Goal: Navigation & Orientation: Find specific page/section

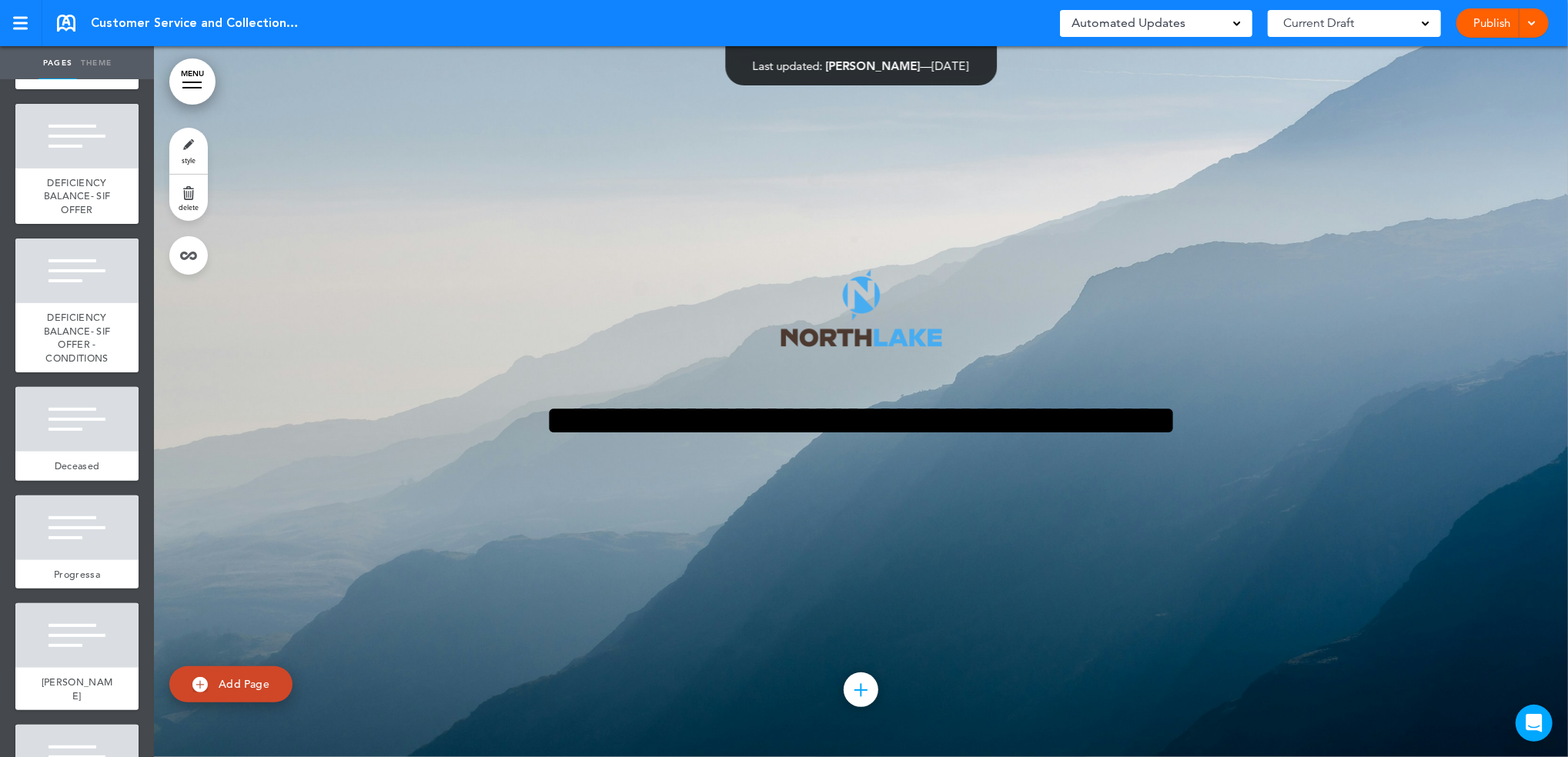
scroll to position [9745, 0]
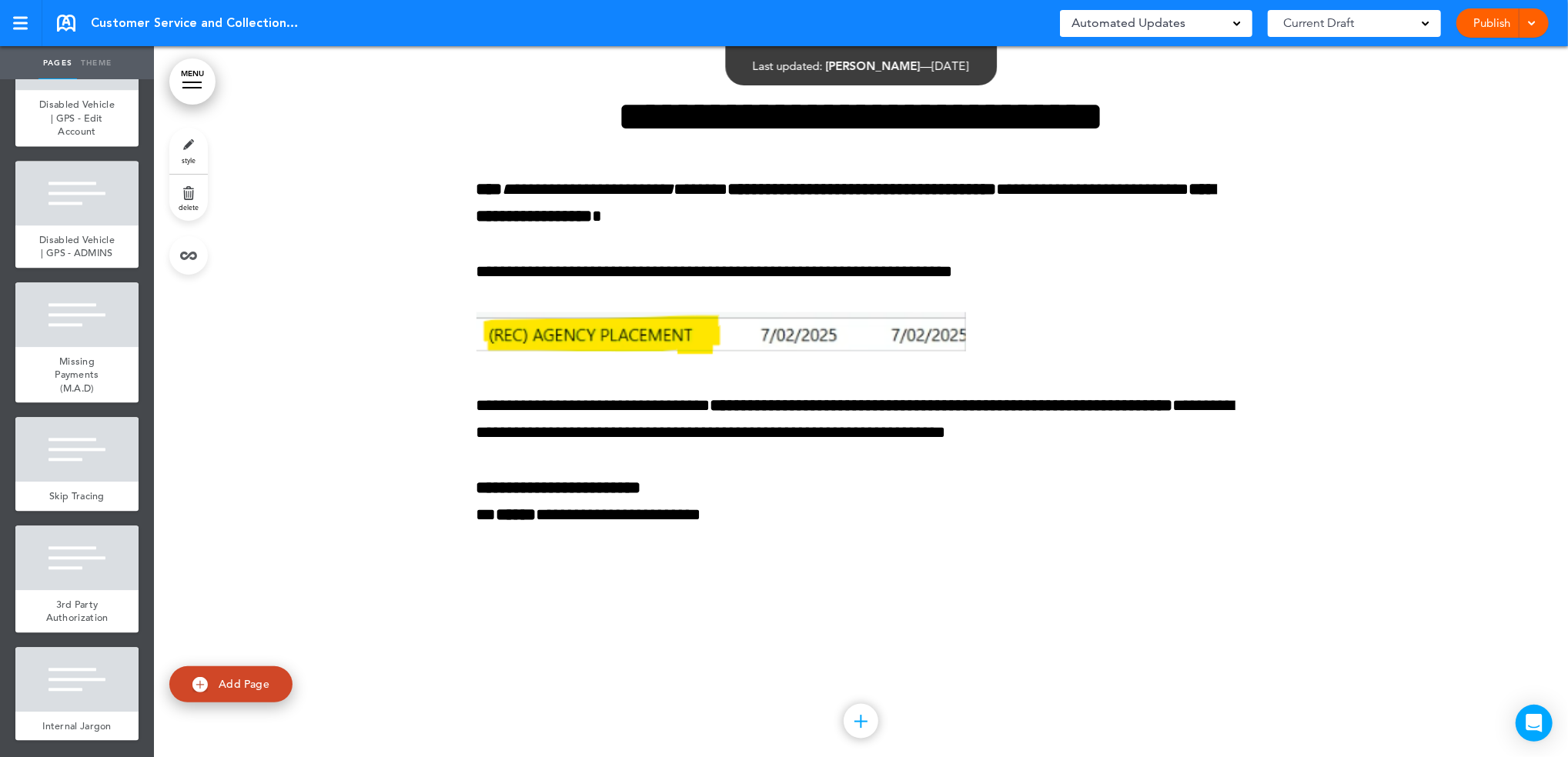
scroll to position [12791, 0]
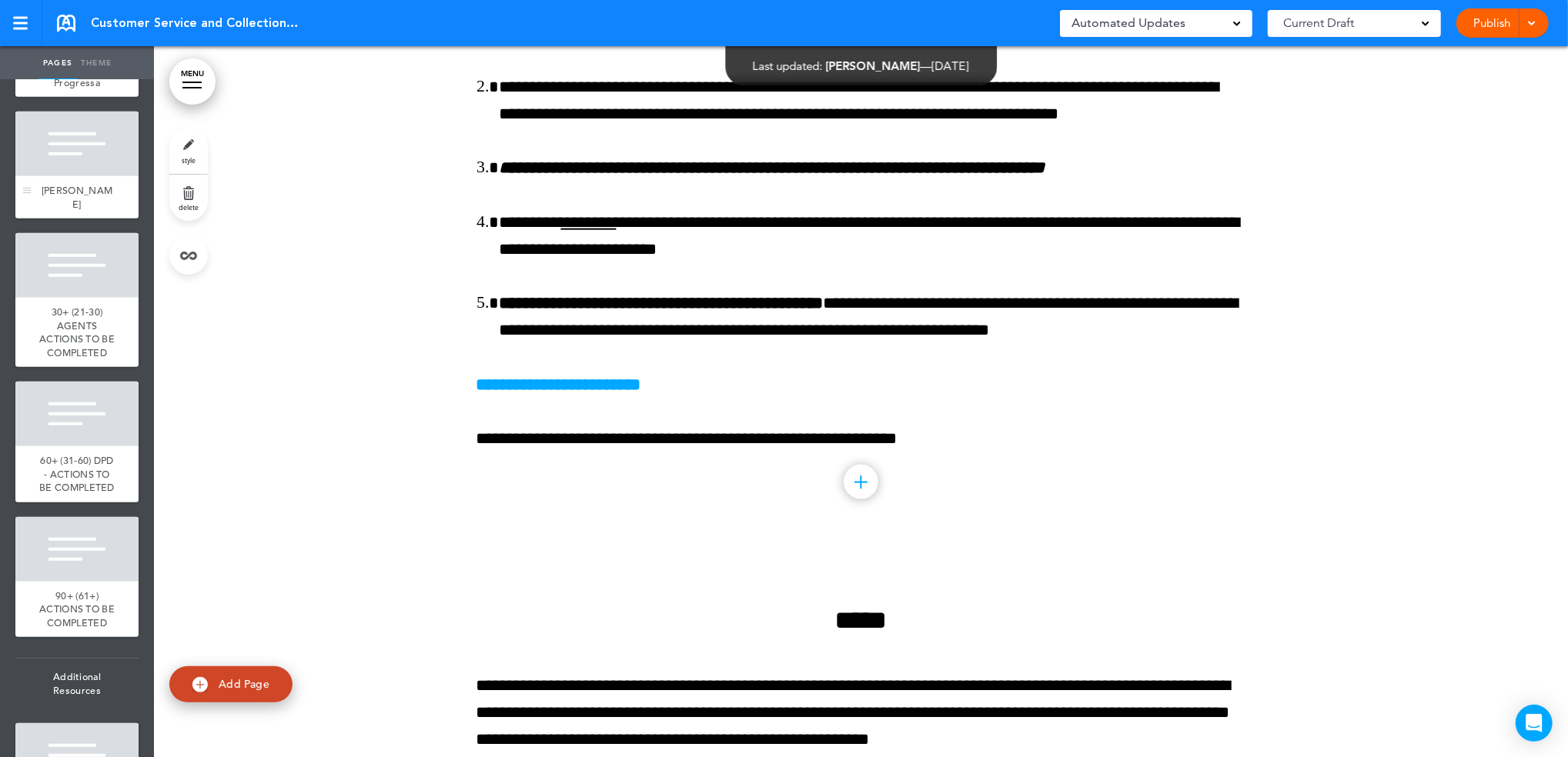
scroll to position [10226, 0]
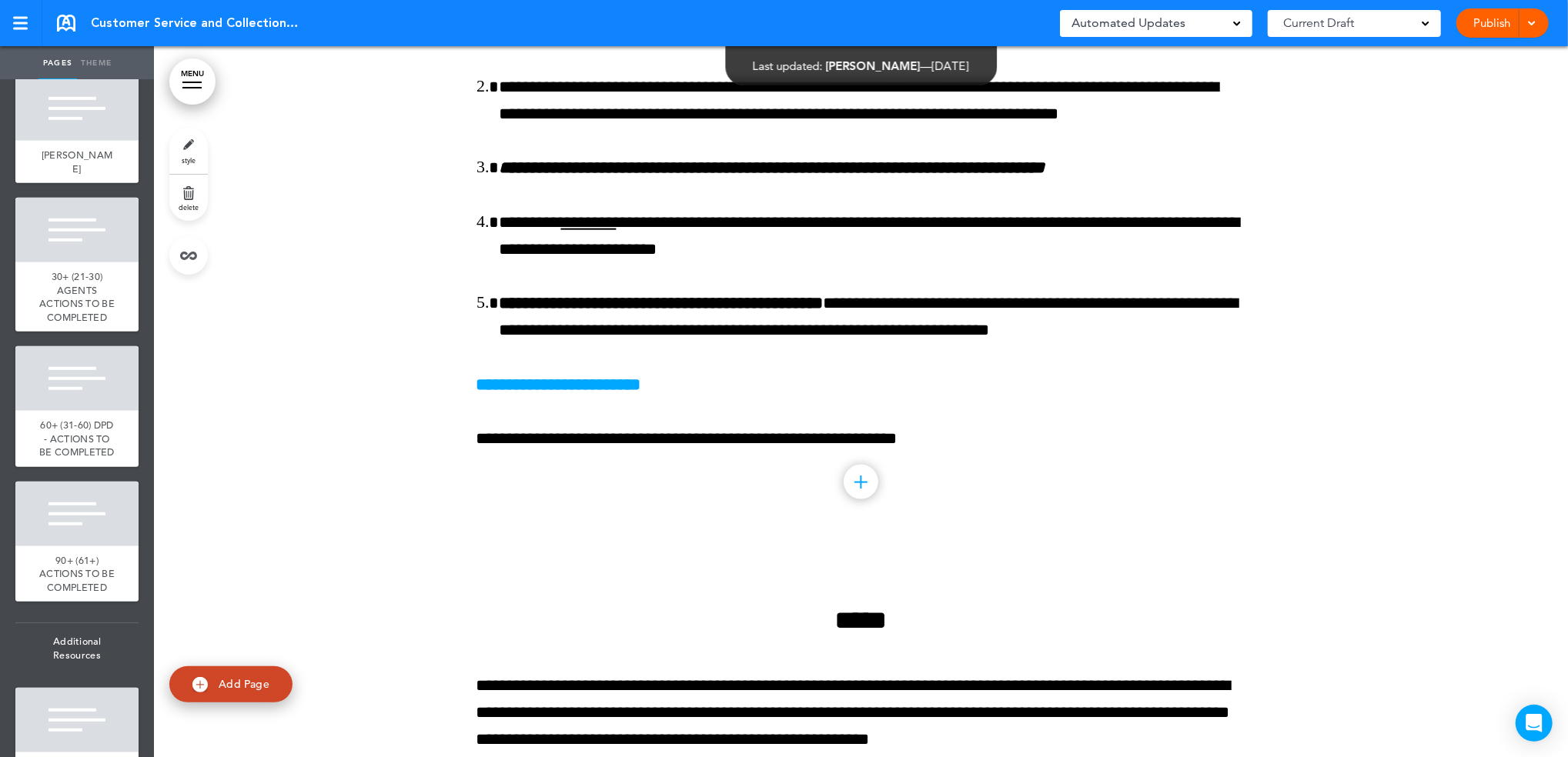
click at [72, 62] on div "Progressa" at bounding box center [77, 47] width 123 height 29
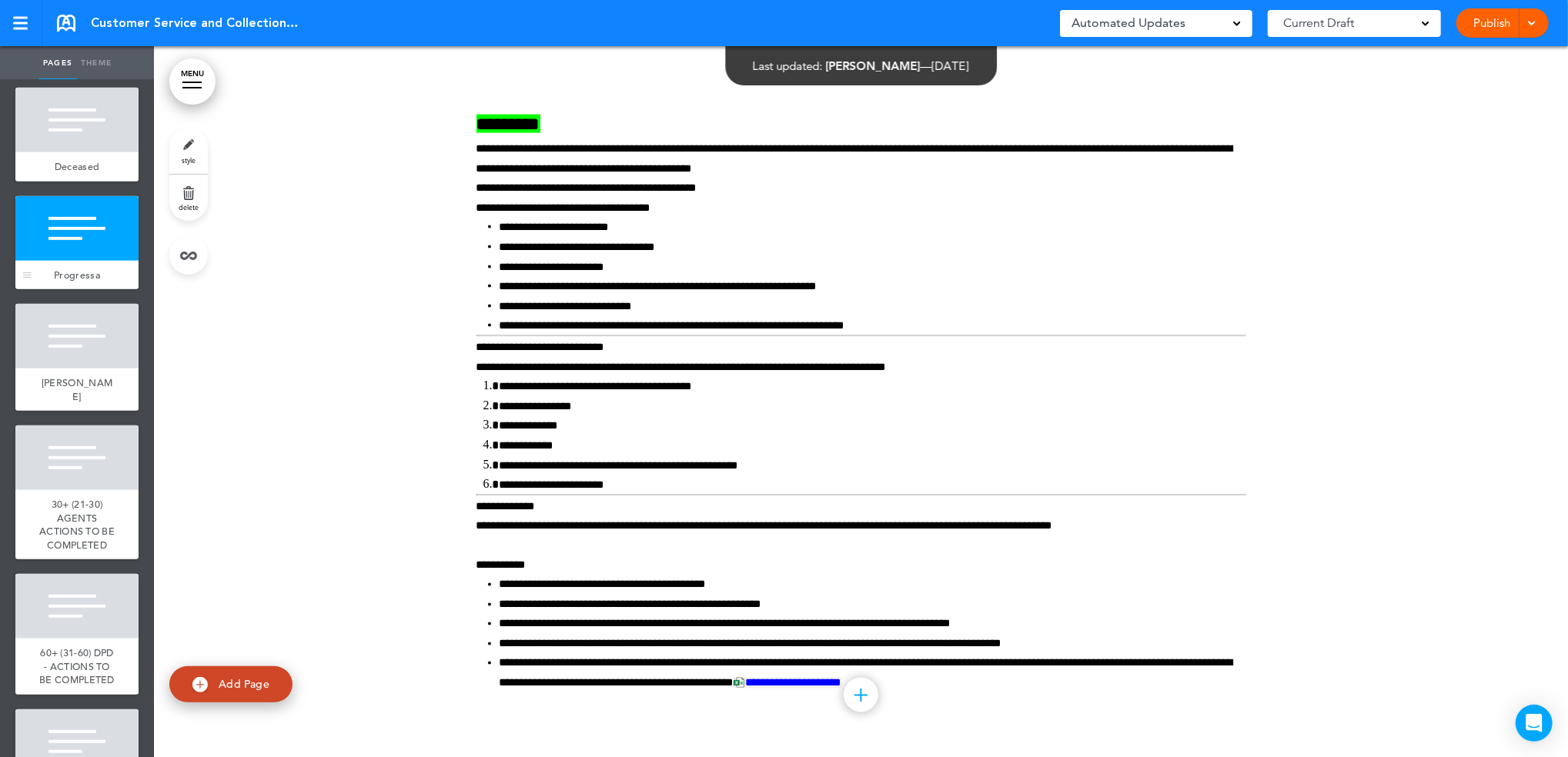
scroll to position [10124, 0]
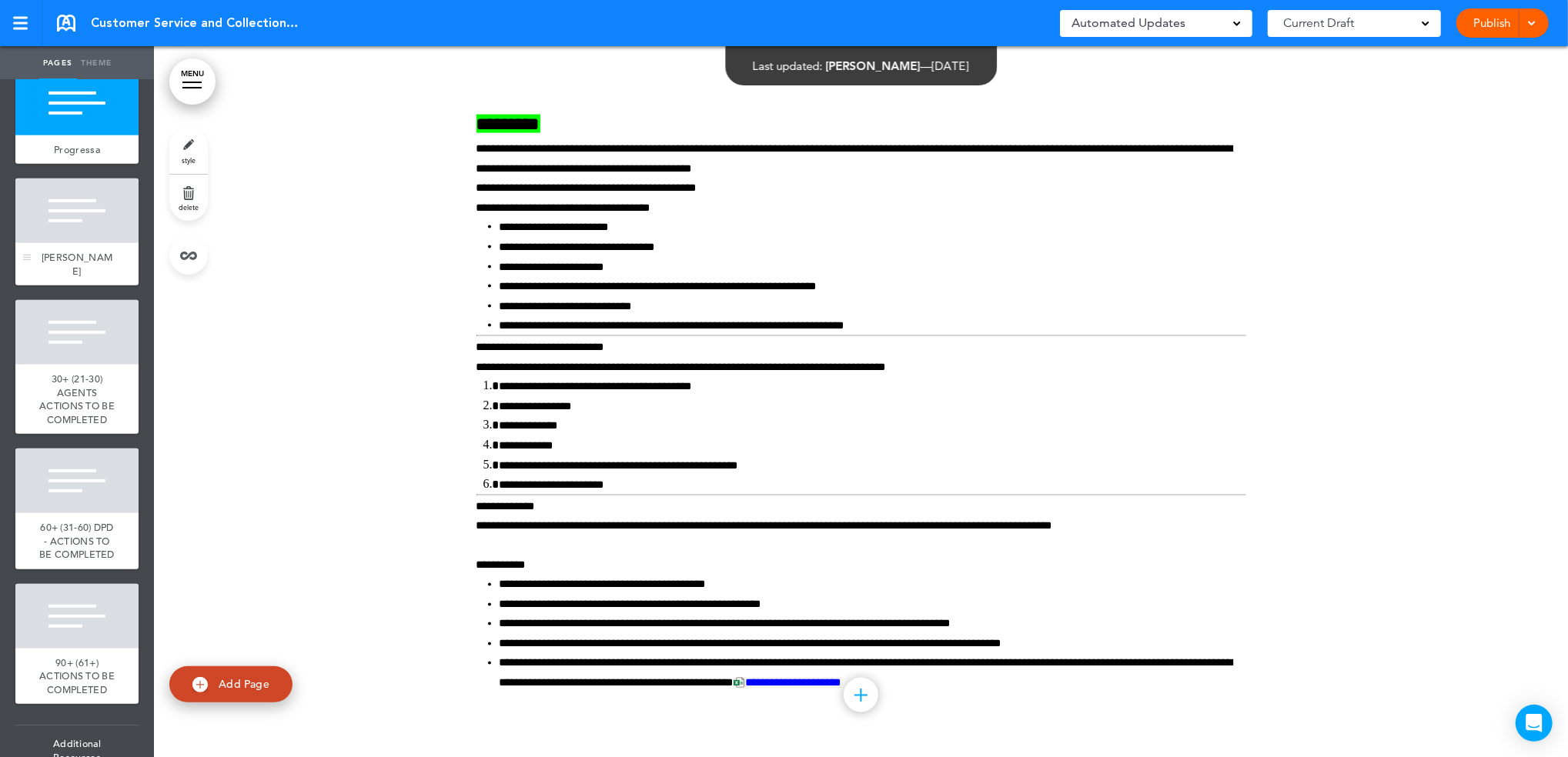
click at [106, 243] on div at bounding box center [77, 211] width 123 height 64
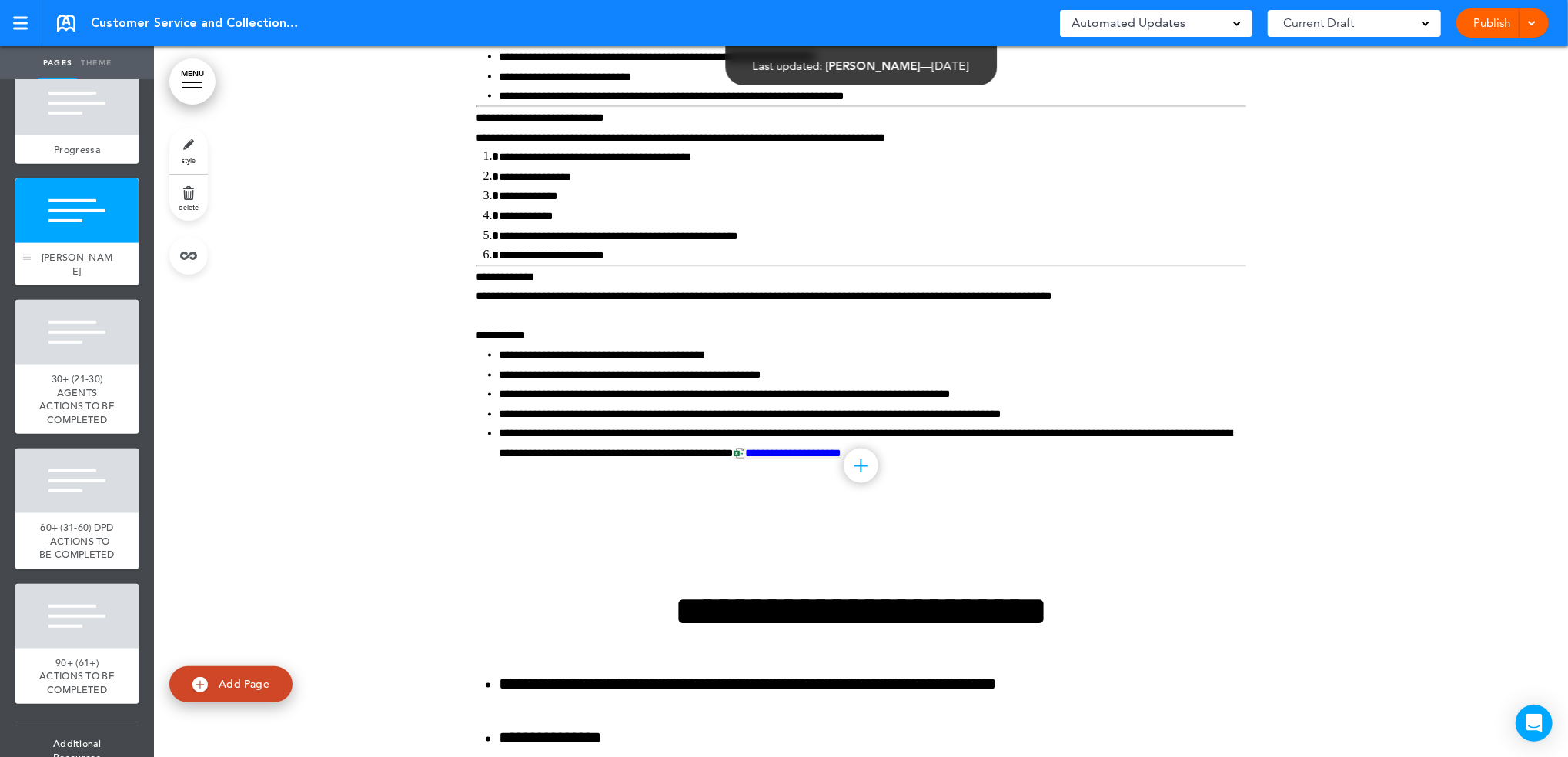
scroll to position [78049, 0]
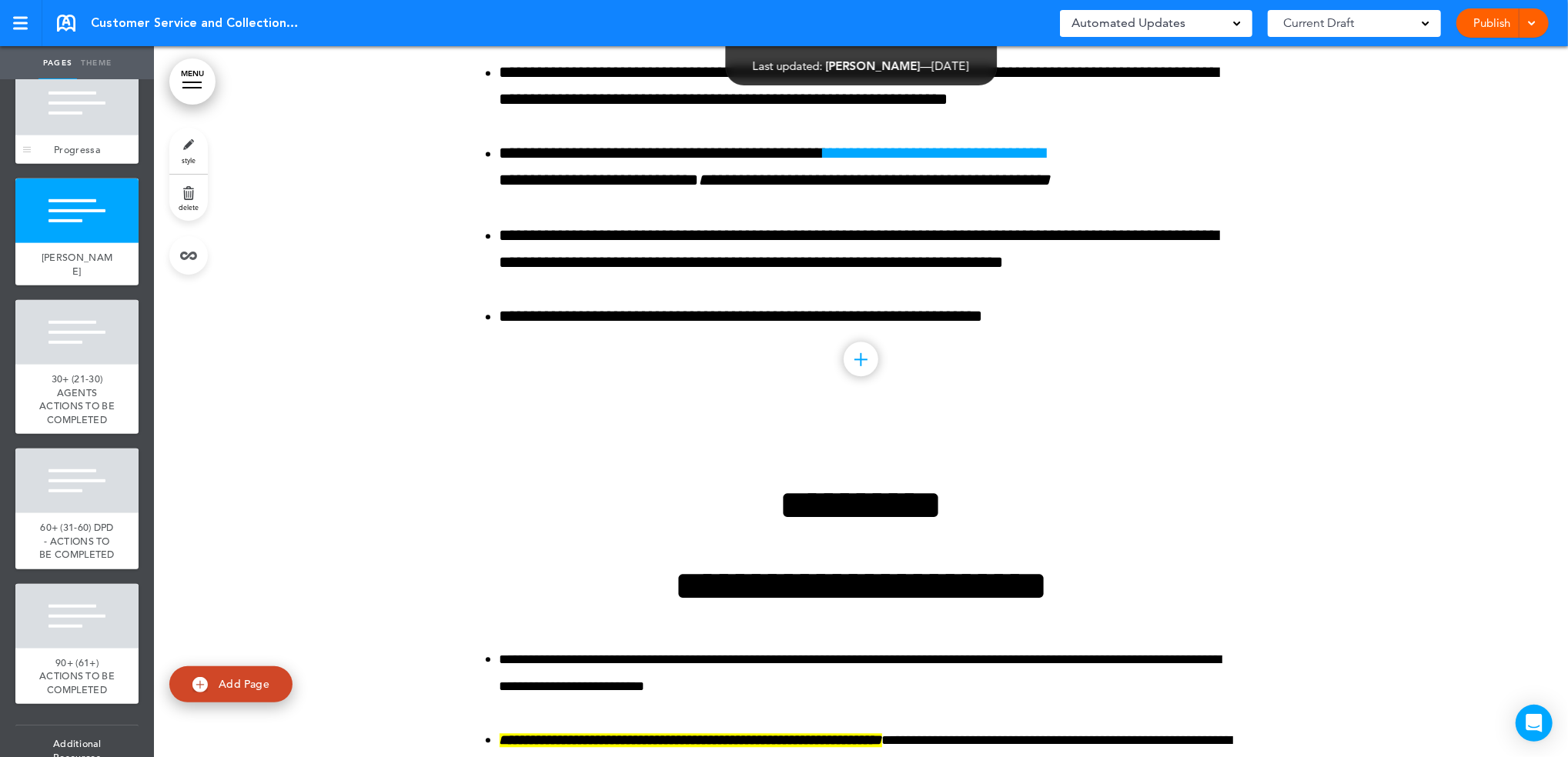
click at [82, 156] on span "Progressa" at bounding box center [77, 150] width 46 height 13
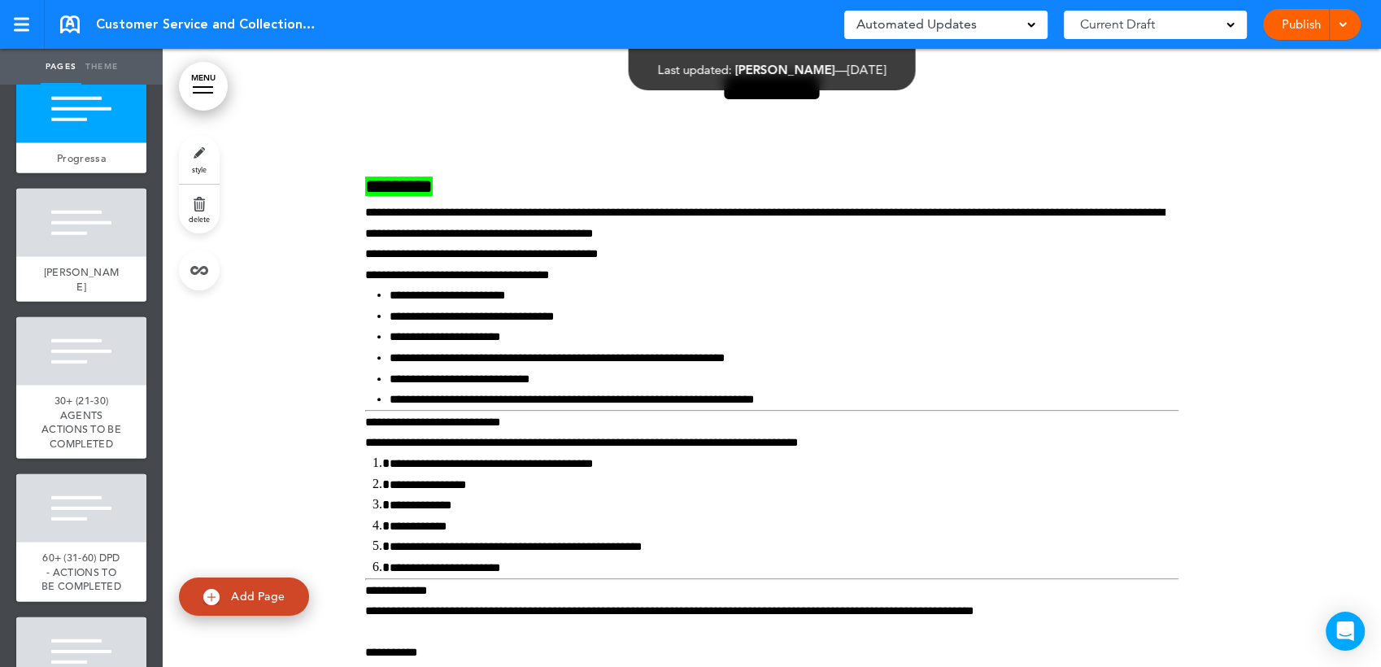
scroll to position [81208, 0]
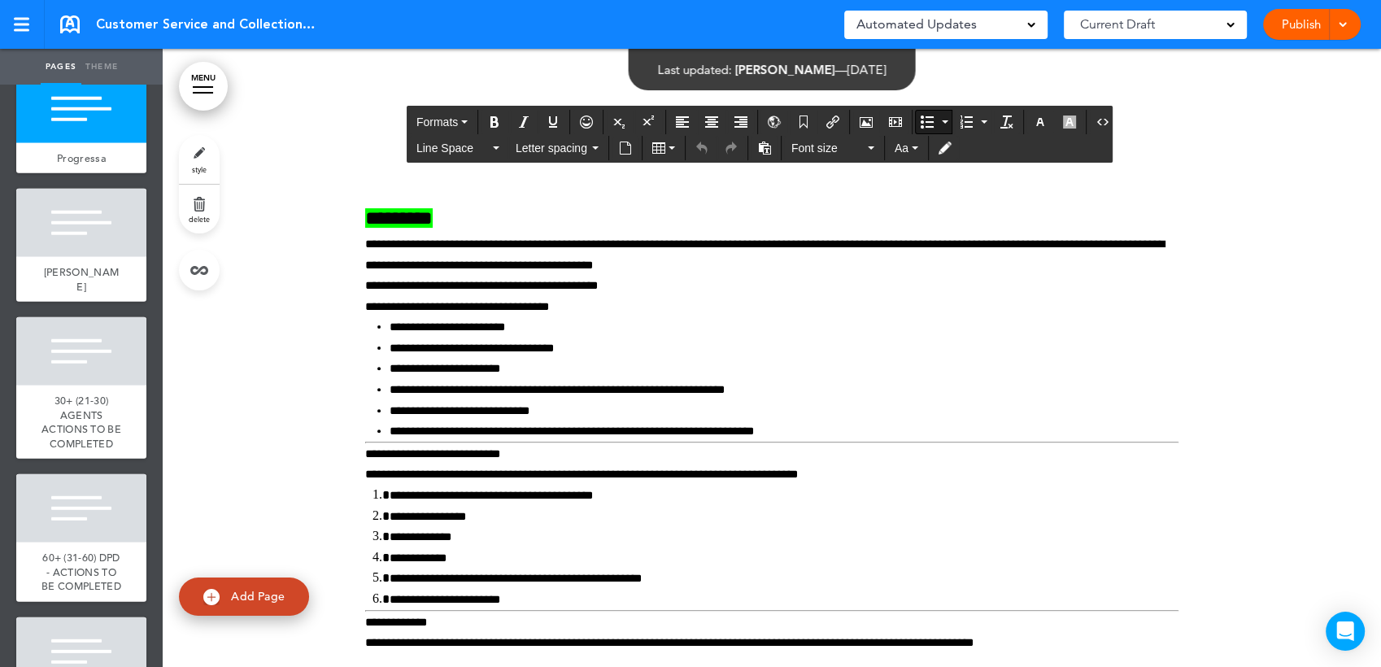
drag, startPoint x: 490, startPoint y: 245, endPoint x: 401, endPoint y: 243, distance: 88.6
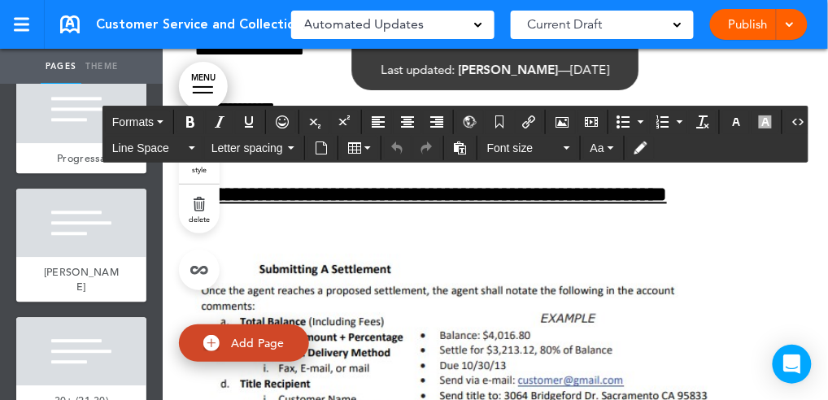
scroll to position [81352, 0]
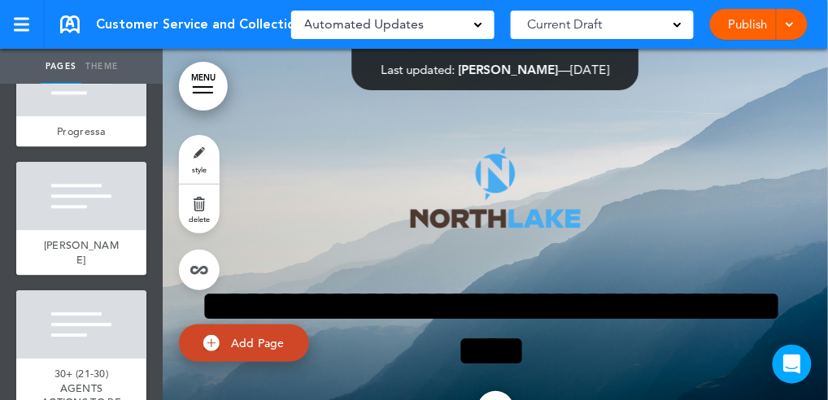
scroll to position [10768, 0]
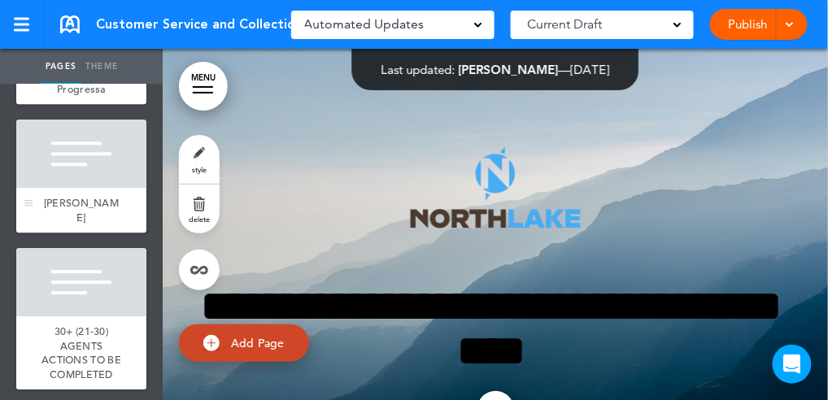
click at [95, 188] on div at bounding box center [81, 154] width 130 height 68
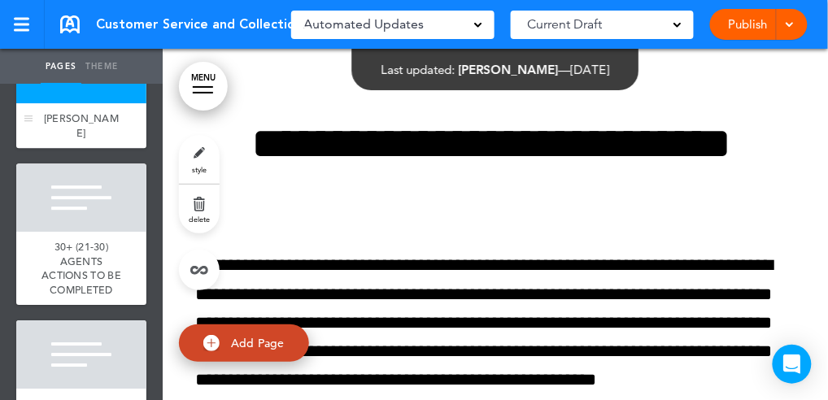
scroll to position [10877, 0]
